Goal: Task Accomplishment & Management: Use online tool/utility

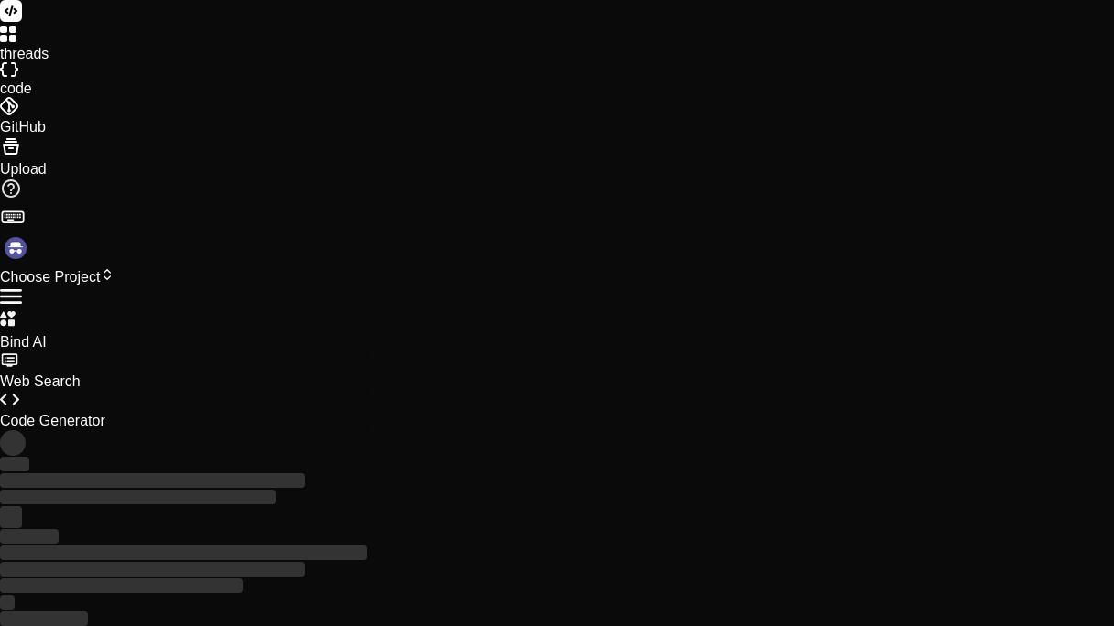
type textarea "x"
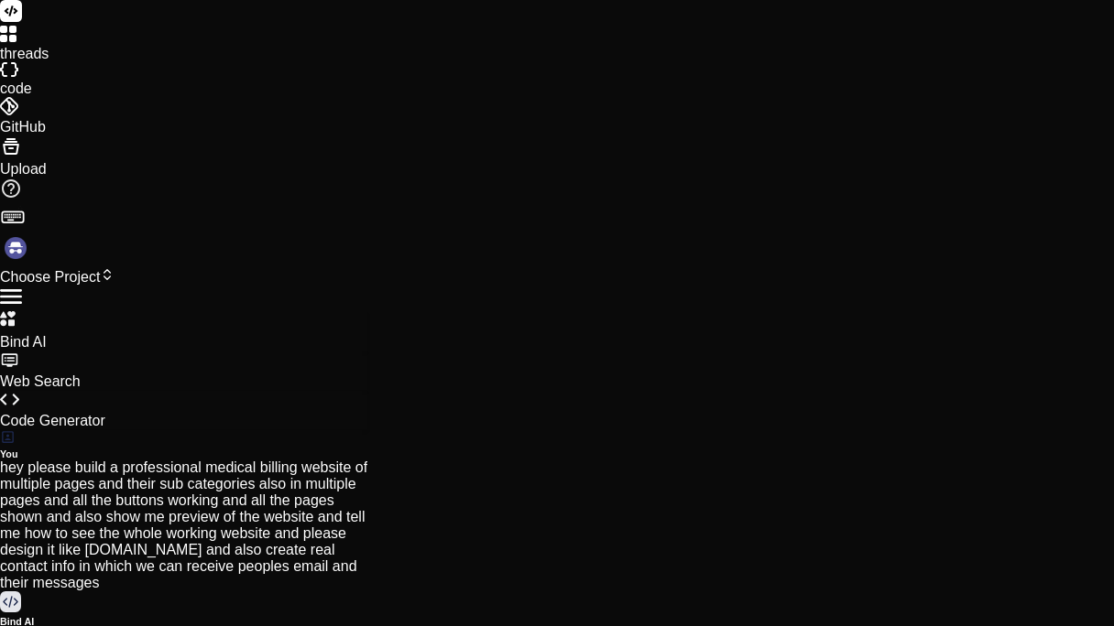
scroll to position [169, 0]
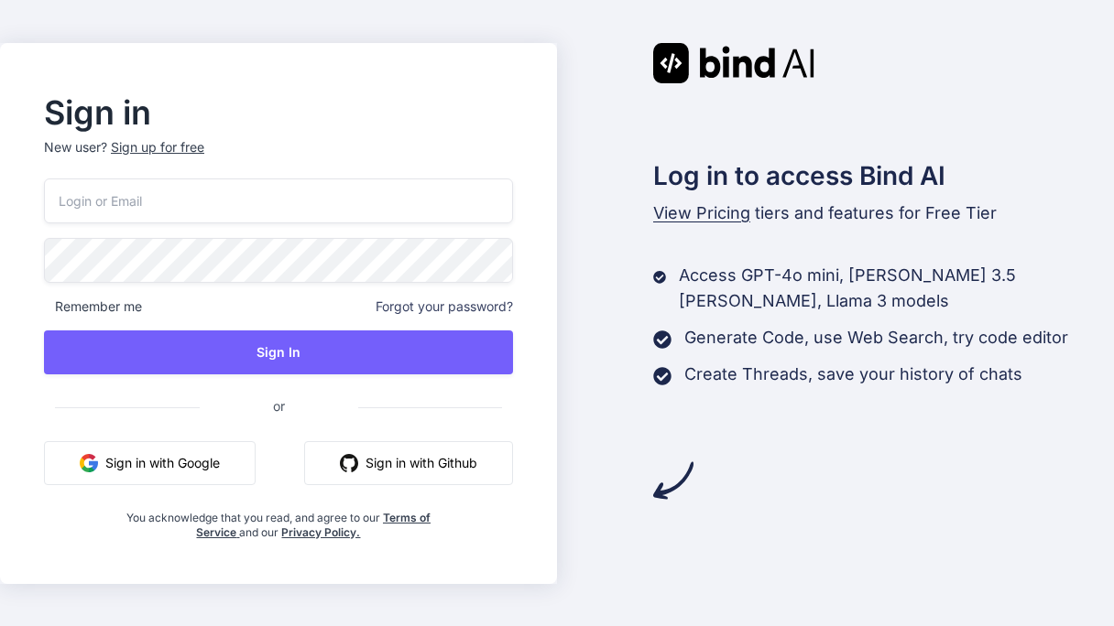
click at [183, 467] on button "Sign in with Google" at bounding box center [150, 463] width 212 height 44
